Goal: Task Accomplishment & Management: Use online tool/utility

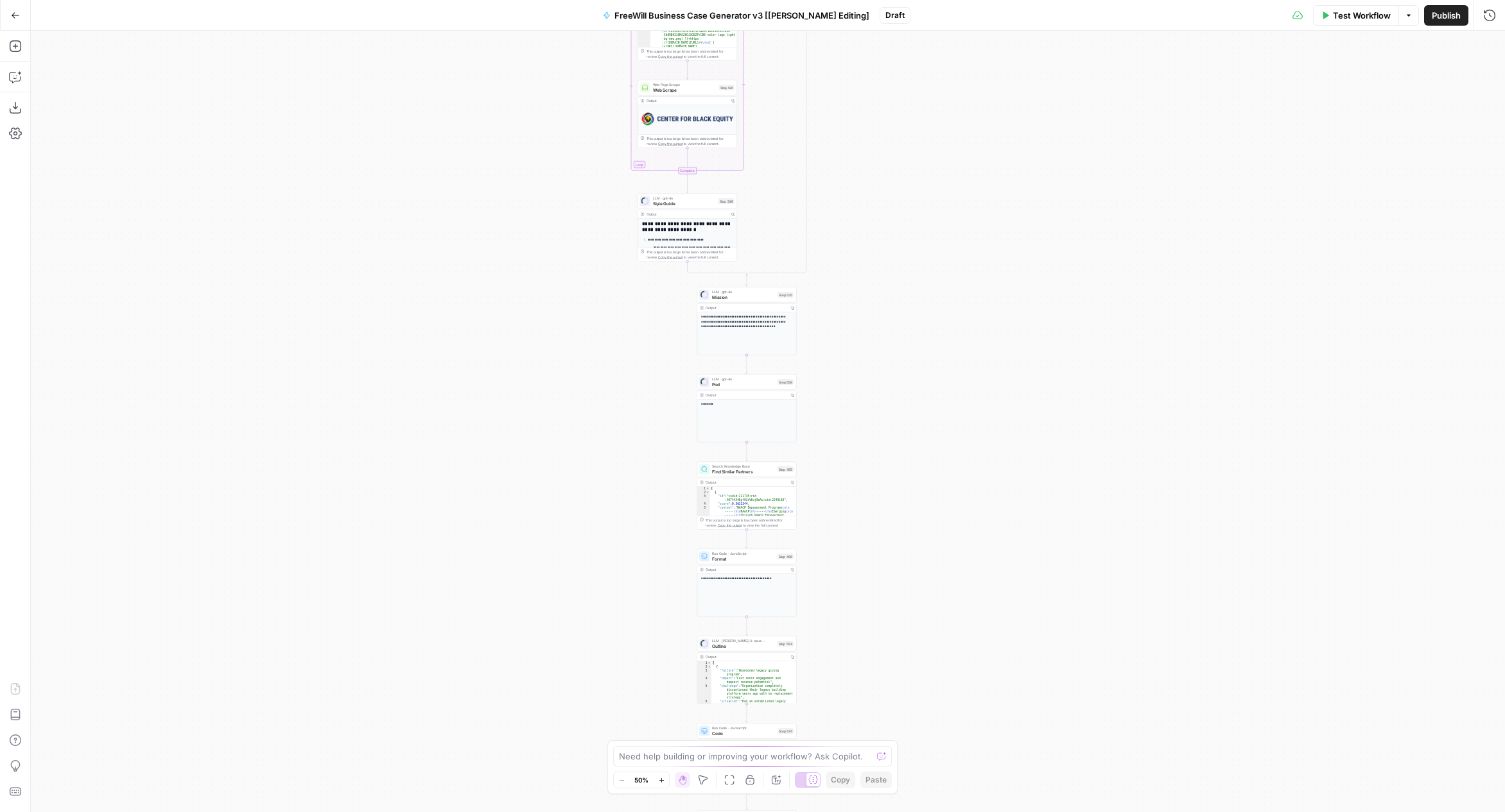
drag, startPoint x: 577, startPoint y: 626, endPoint x: 499, endPoint y: 394, distance: 244.8
click at [499, 394] on div "true false Workflow Set Inputs Inputs LLM · gpt-3.5-turbo Extract Call Ids Step…" at bounding box center [768, 421] width 1474 height 781
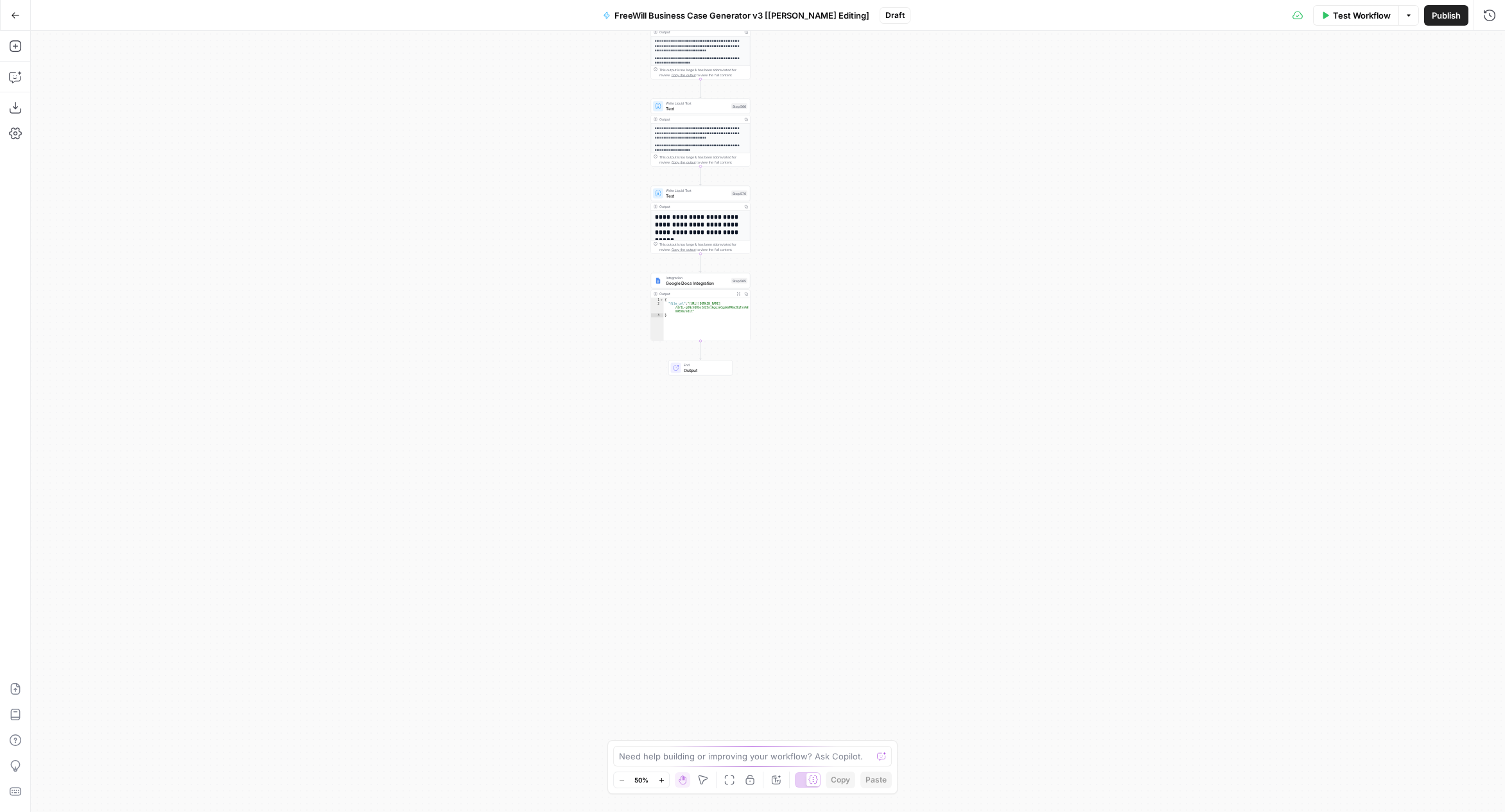
click at [708, 282] on span "Google Docs Integration" at bounding box center [697, 283] width 63 height 6
click at [1243, 96] on input "Authentication" at bounding box center [1259, 98] width 429 height 13
click at [1093, 296] on span "﹢ Create New" at bounding box center [1264, 292] width 434 height 13
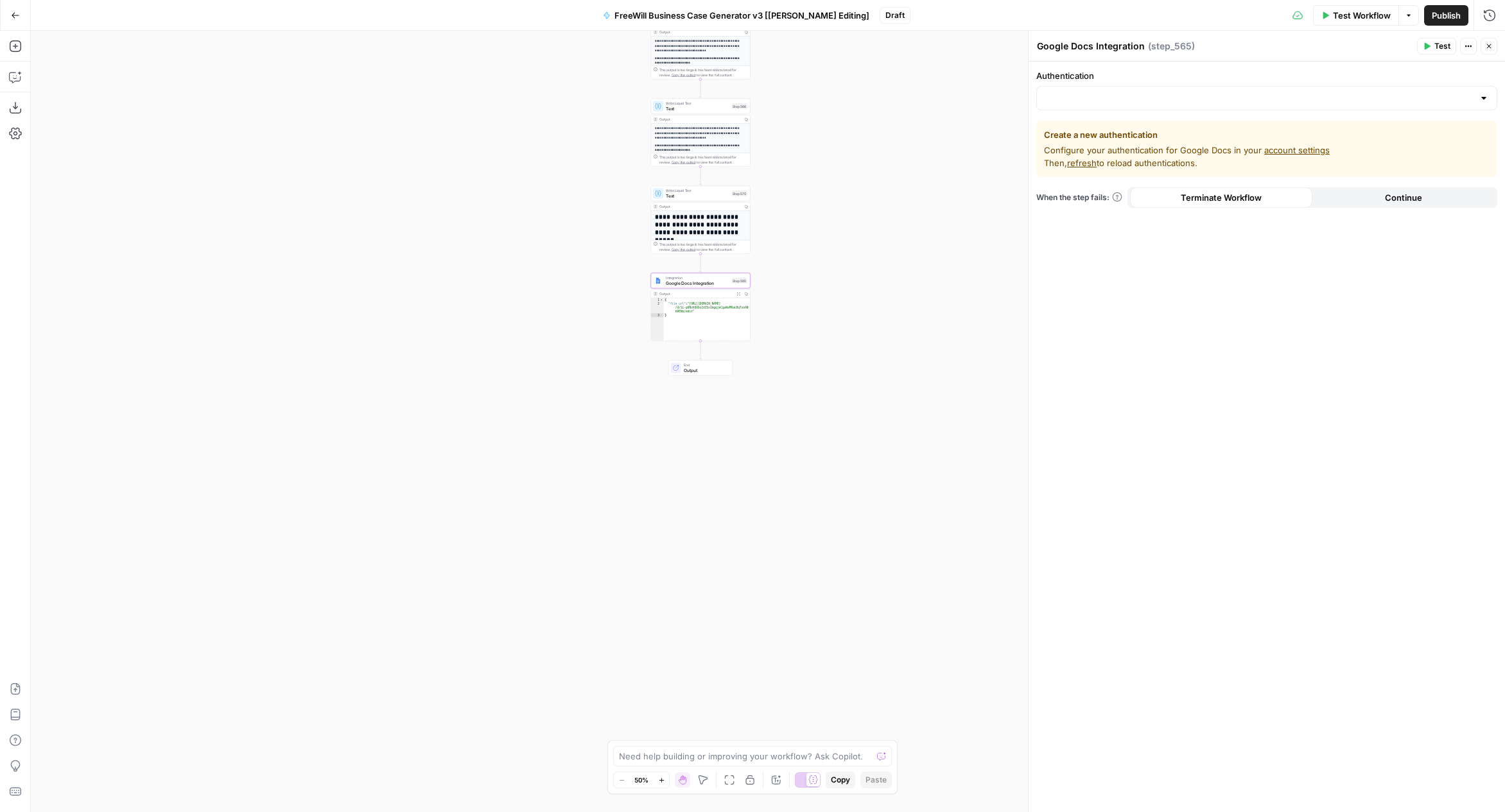
click at [1293, 150] on link "account settings" at bounding box center [1297, 150] width 66 height 10
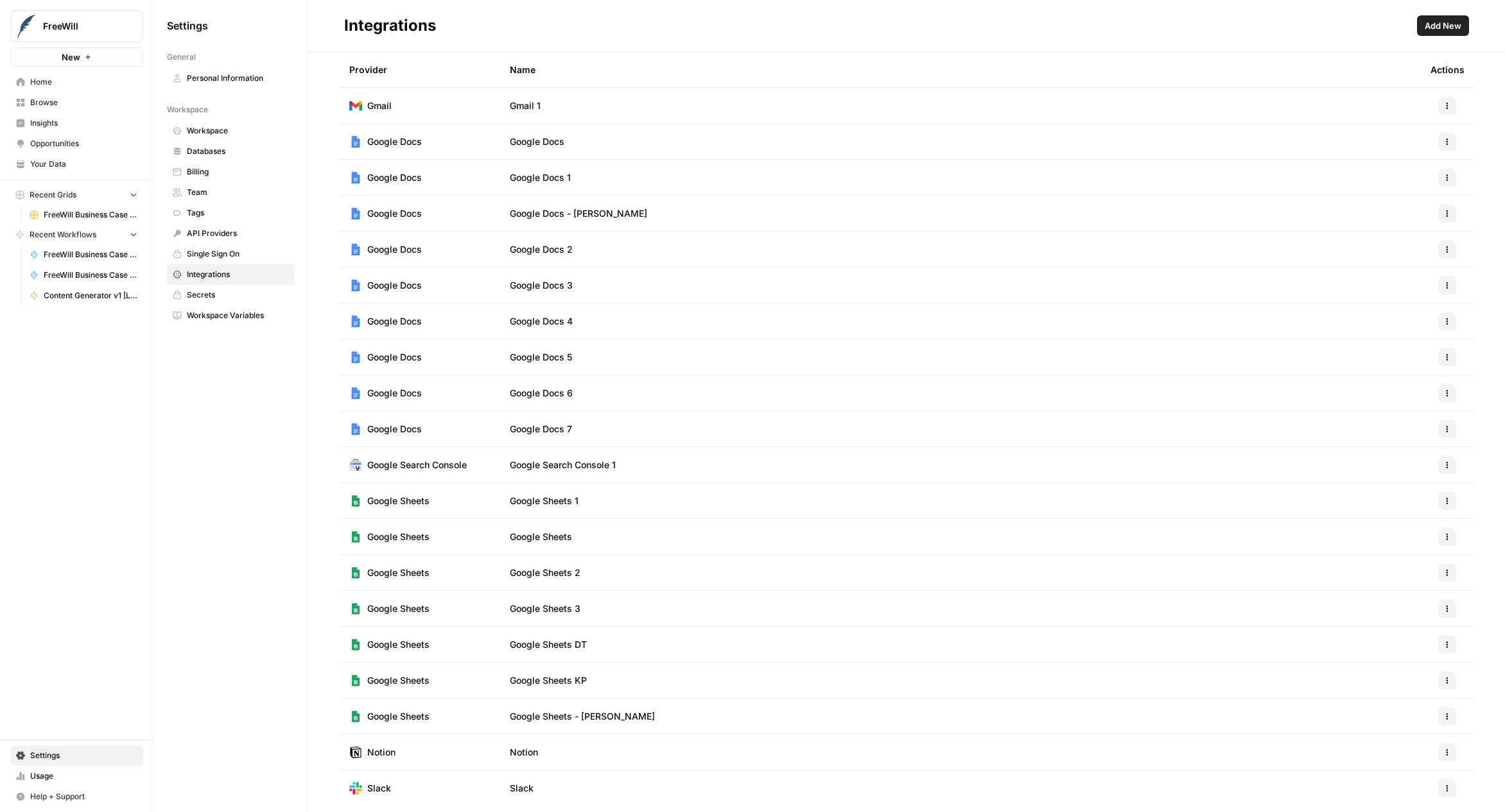
click at [1431, 24] on span "Add New" at bounding box center [1443, 25] width 36 height 13
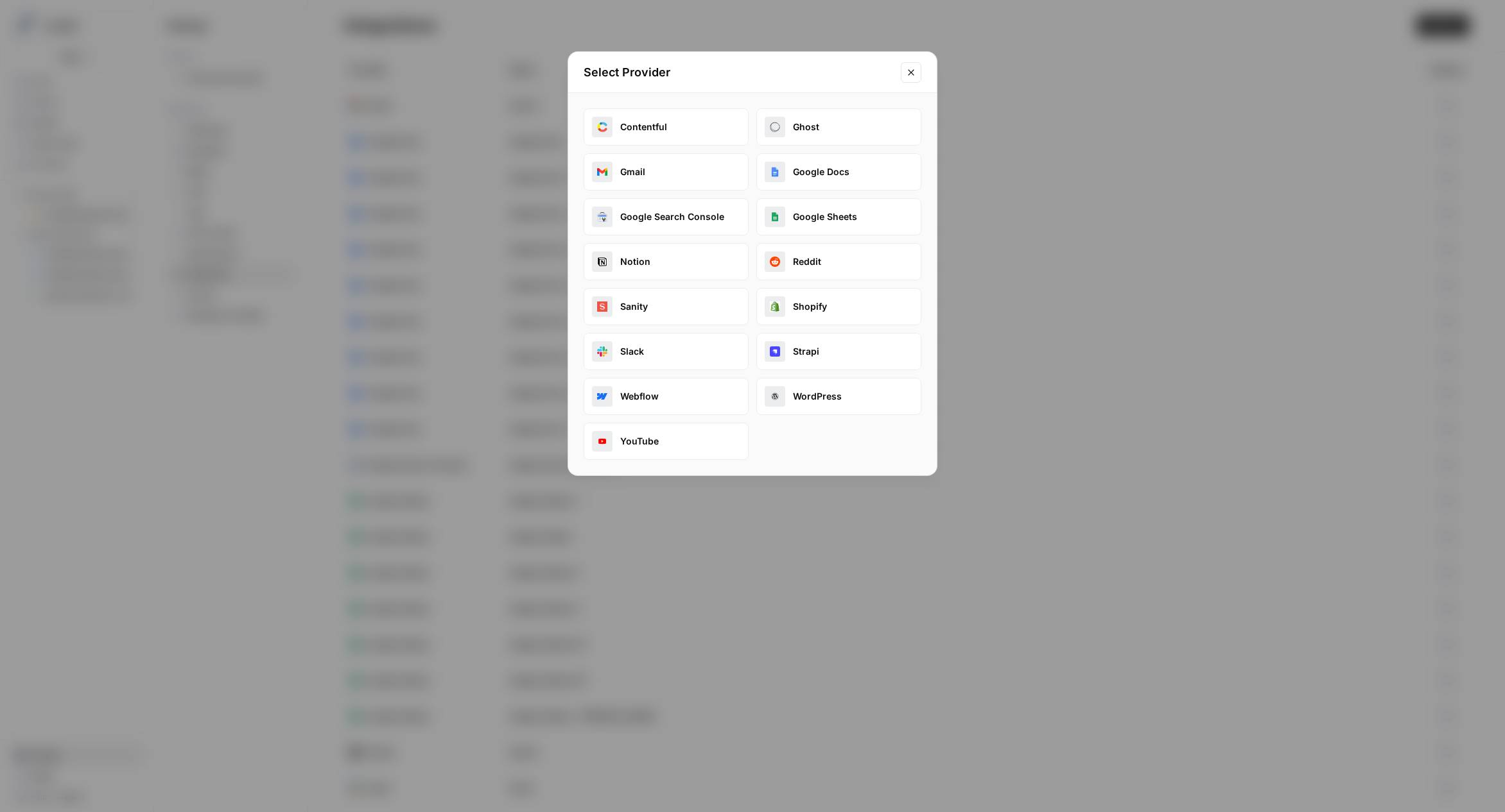
click at [837, 170] on button "Google Docs" at bounding box center [838, 172] width 165 height 37
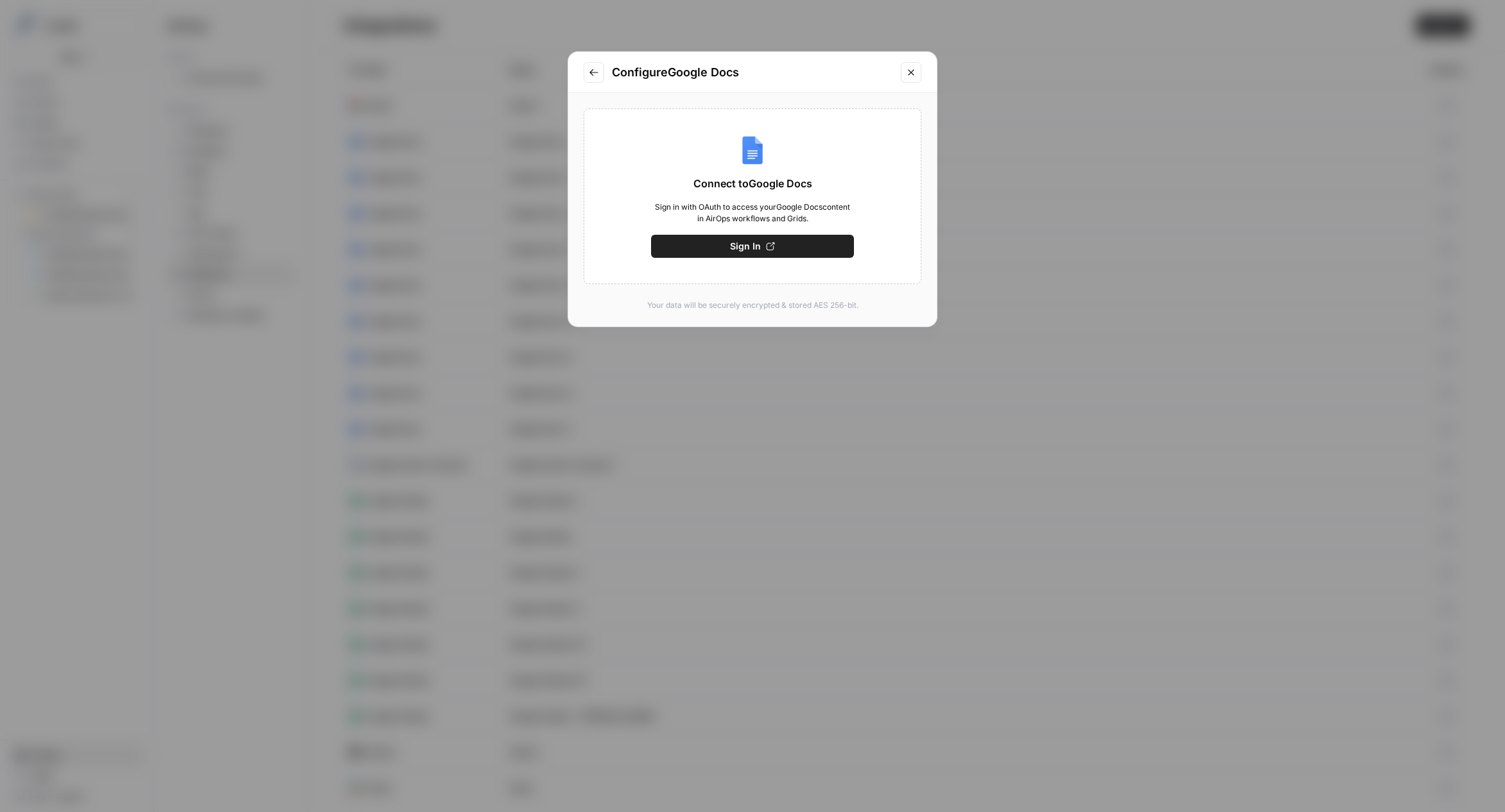
click at [745, 250] on span "Sign In" at bounding box center [745, 246] width 31 height 13
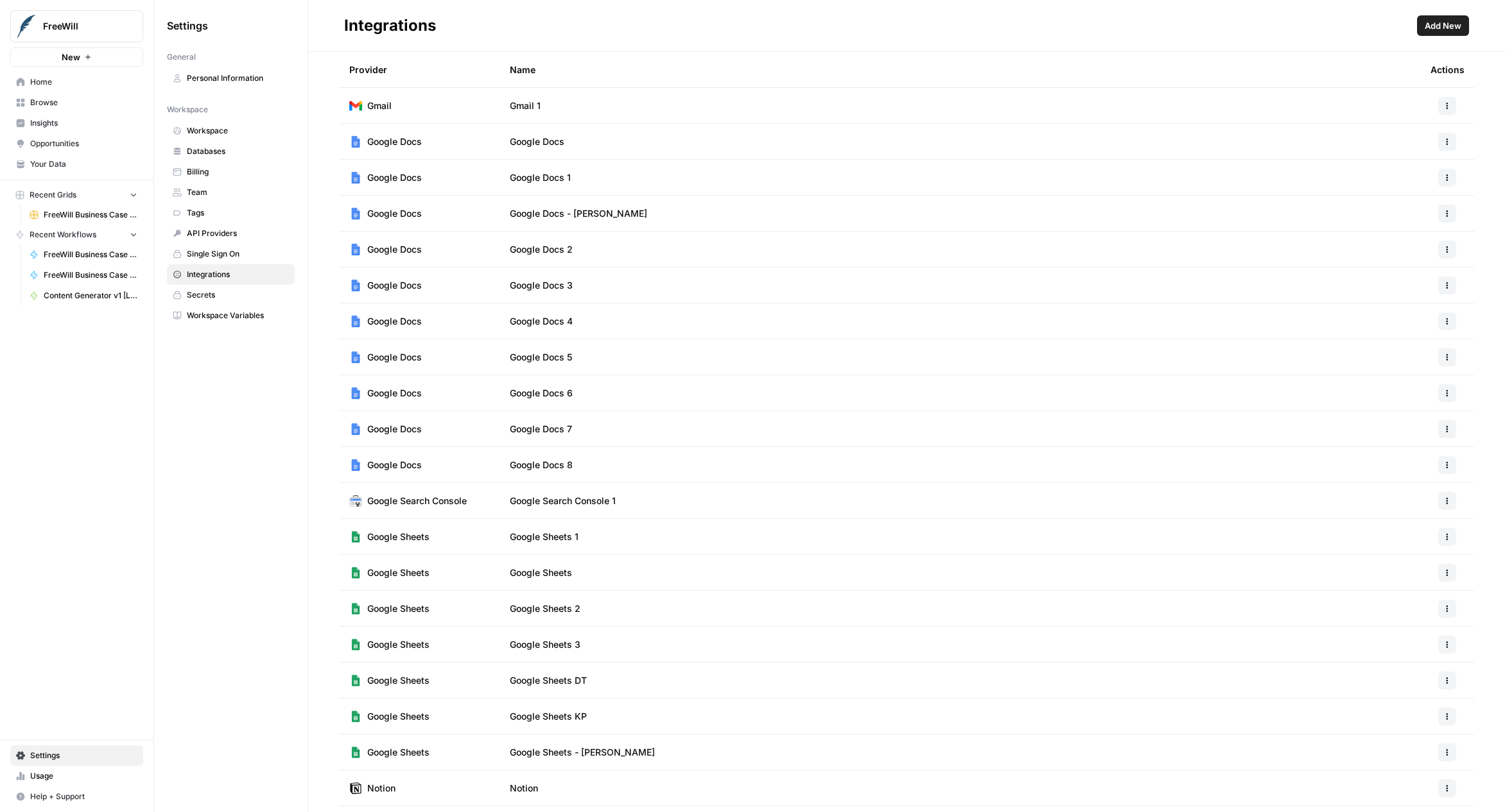
click at [1448, 25] on span "Add New" at bounding box center [1443, 25] width 36 height 13
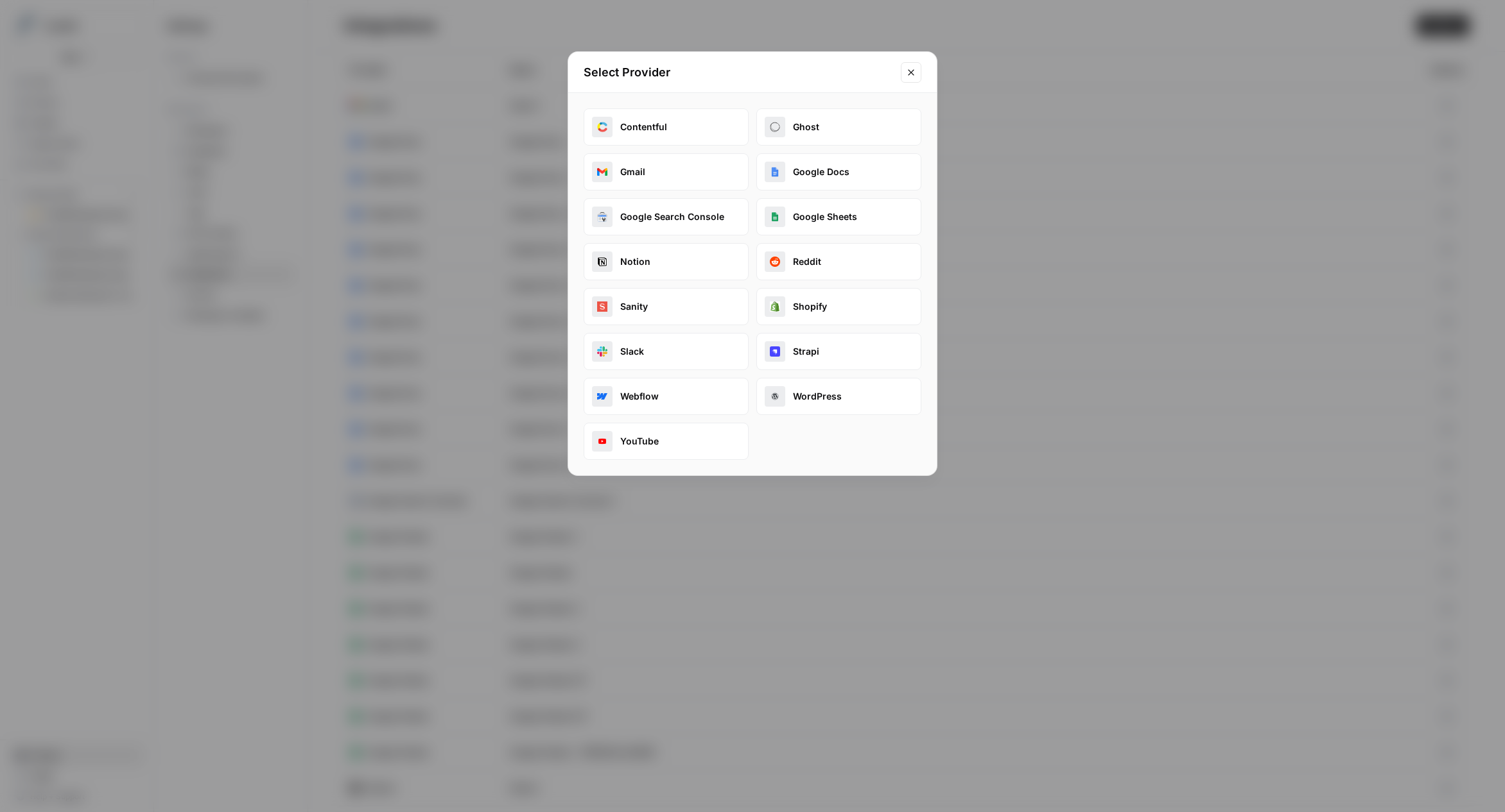
click at [814, 174] on button "Google Docs" at bounding box center [838, 172] width 165 height 37
